Goal: Navigation & Orientation: Find specific page/section

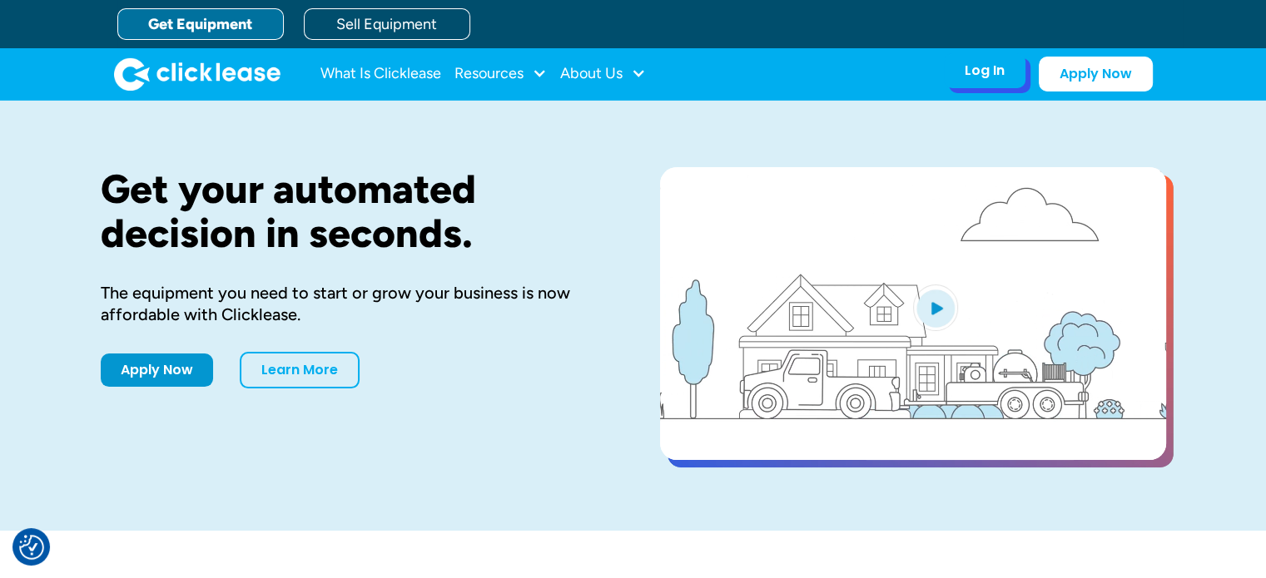
click at [995, 72] on div "Log In" at bounding box center [984, 70] width 40 height 17
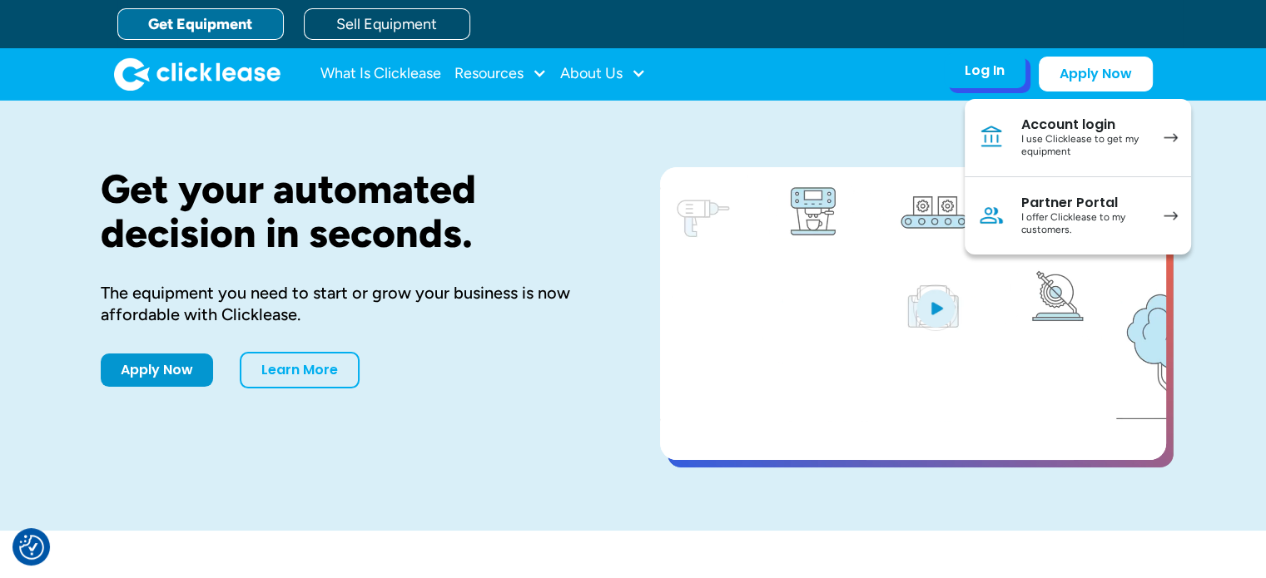
click at [1107, 139] on div "I use Clicklease to get my equipment" at bounding box center [1084, 146] width 126 height 26
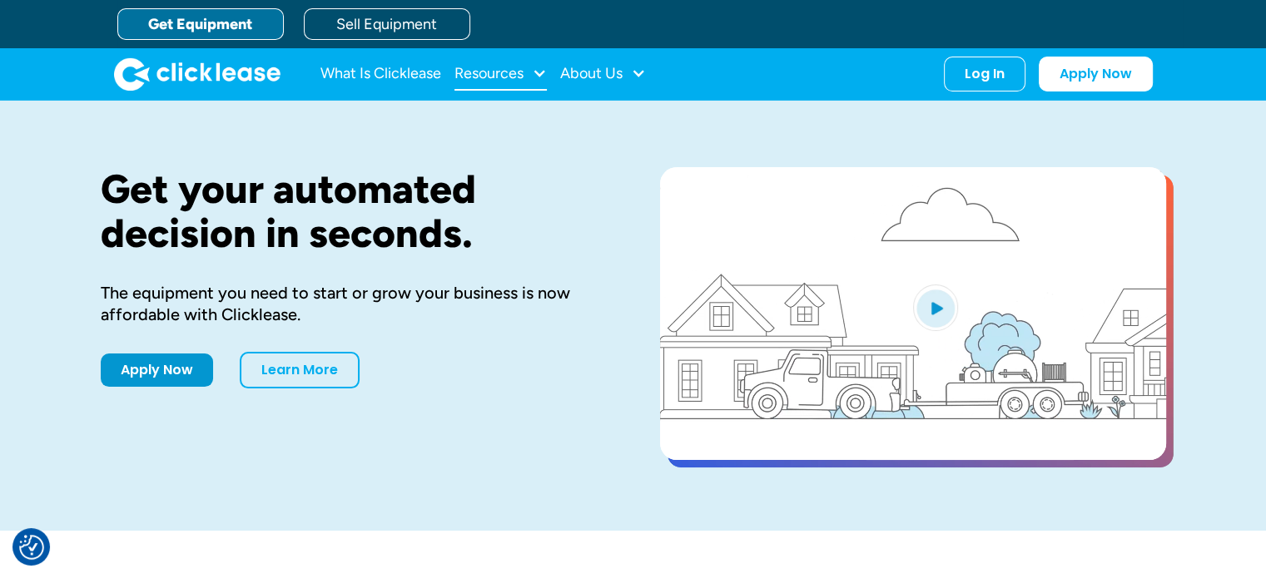
click at [496, 73] on div "Resources" at bounding box center [488, 73] width 69 height 0
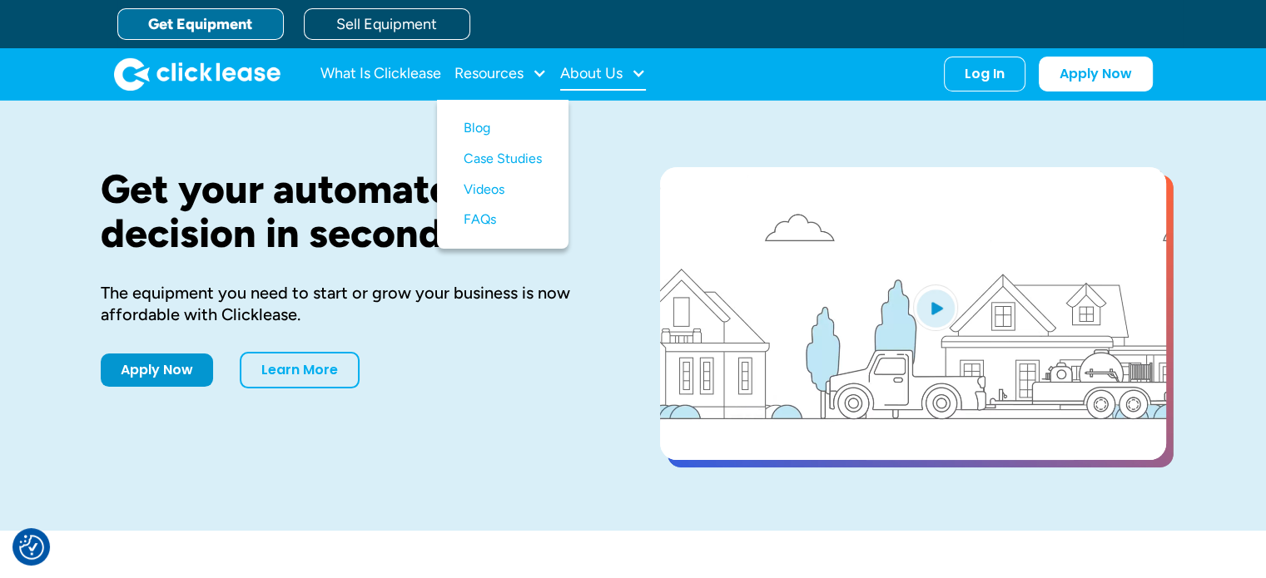
click at [571, 73] on div "About Us" at bounding box center [591, 73] width 62 height 0
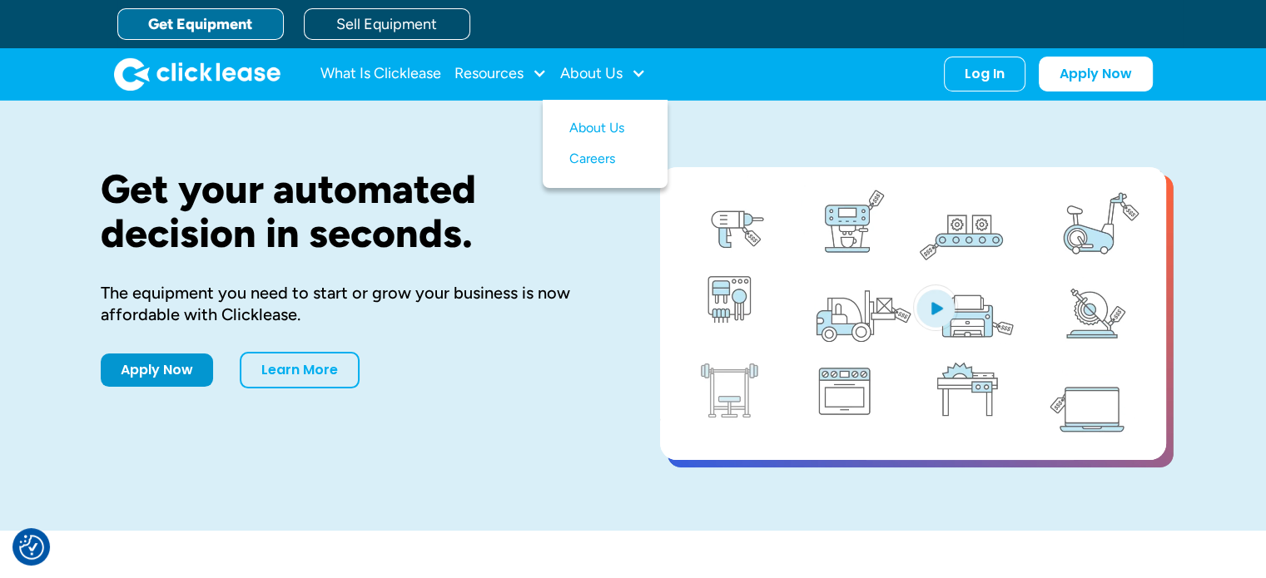
click at [375, 132] on div "Get your automated decision in seconds. The equipment you need to start or grow…" at bounding box center [633, 316] width 1065 height 430
